Goal: Navigation & Orientation: Find specific page/section

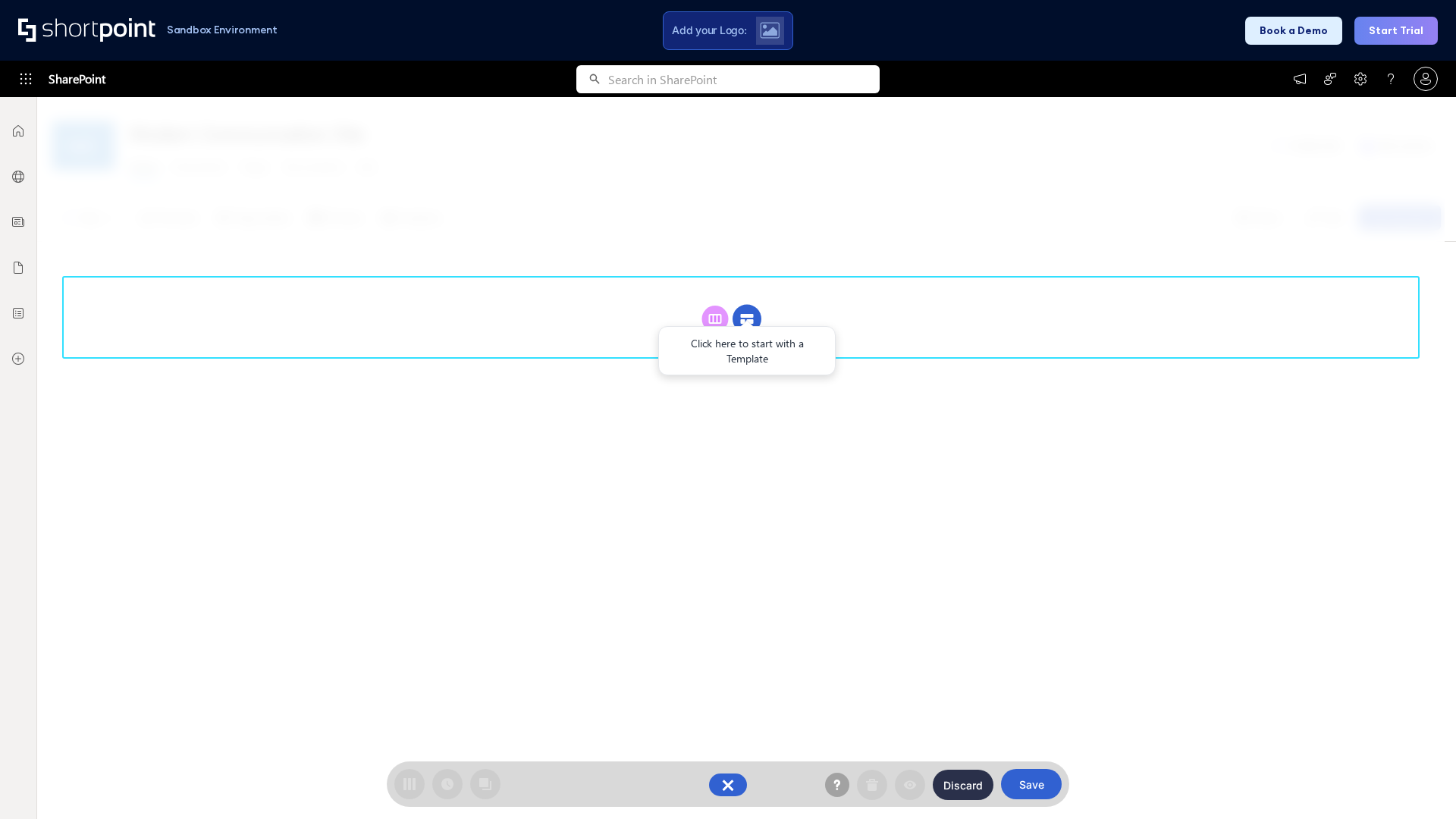
click at [747, 319] on circle at bounding box center [747, 320] width 29 height 29
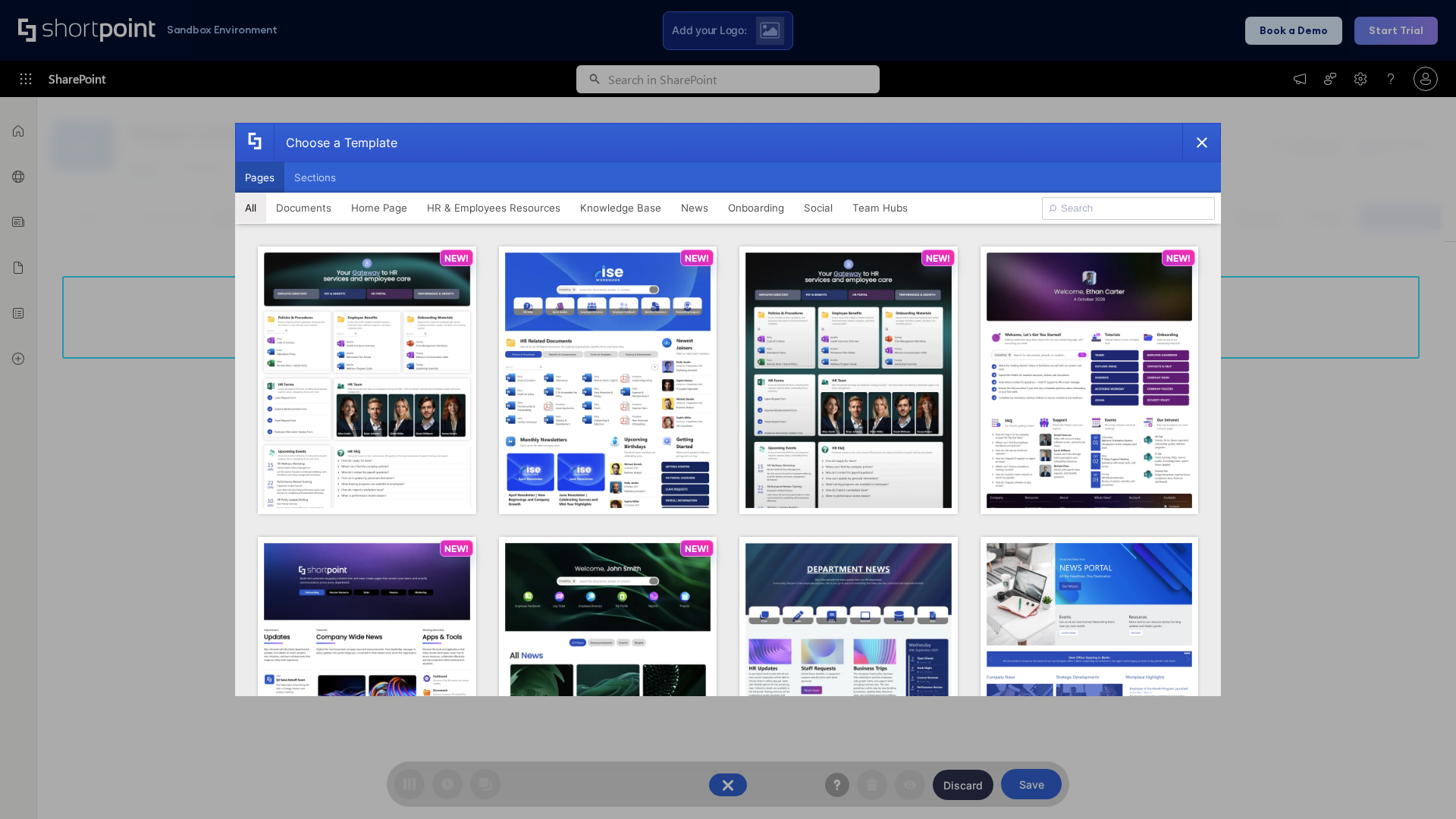
click at [259, 177] on button "Pages" at bounding box center [259, 177] width 50 height 30
type input "Team Hub 4"
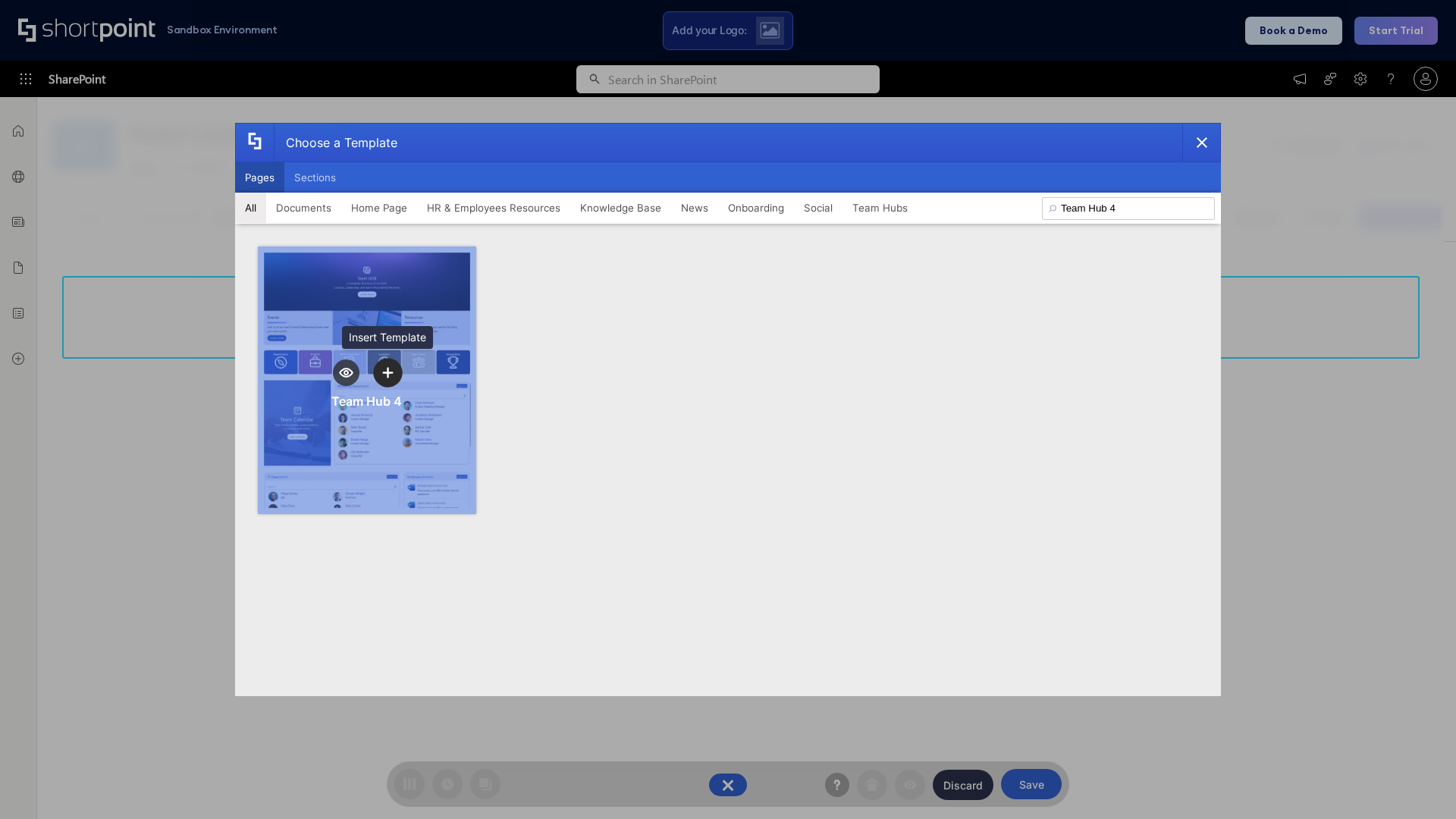
click at [388, 372] on icon "template selector" at bounding box center [387, 372] width 11 height 11
